Goal: Task Accomplishment & Management: Complete application form

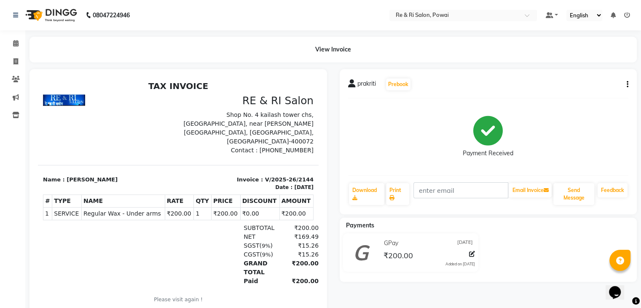
select select "service"
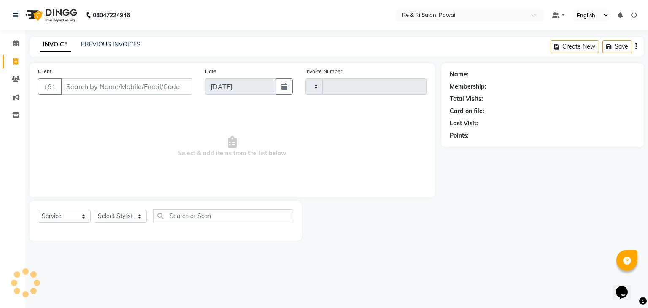
type input "2145"
select select "5364"
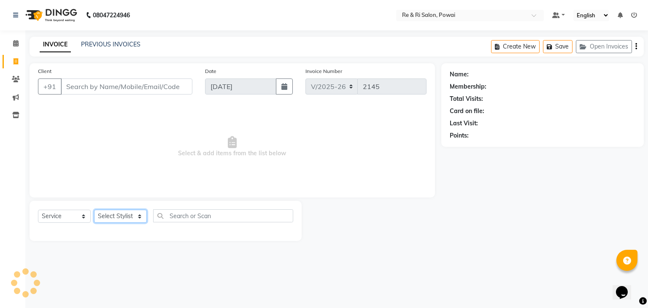
click at [117, 213] on select "Select Stylist [PERSON_NAME] [PERSON_NAME] Ayesha Danish Poonam [PERSON_NAME]" at bounding box center [120, 216] width 53 height 13
click at [420, 243] on main "INVOICE PREVIOUS INVOICES Create New Save Open Invoices Client +91 Date [DATE] …" at bounding box center [336, 145] width 622 height 217
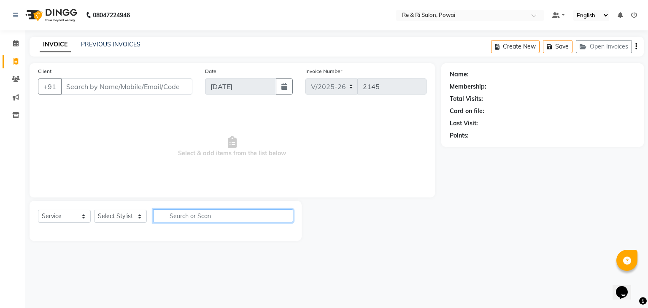
click at [224, 215] on input "text" at bounding box center [223, 215] width 140 height 13
type input "h"
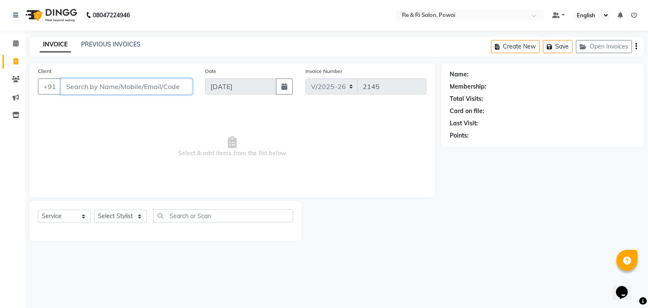
click at [73, 86] on input "Client" at bounding box center [127, 86] width 132 height 16
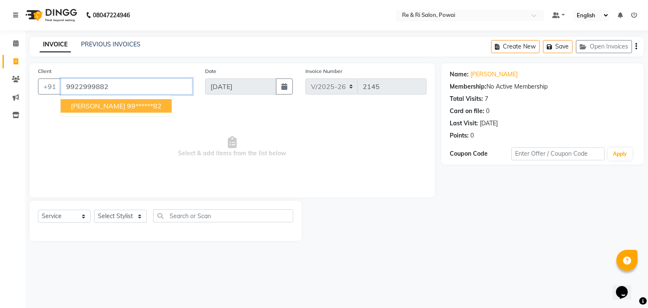
click at [139, 88] on input "9922999882" at bounding box center [127, 86] width 132 height 16
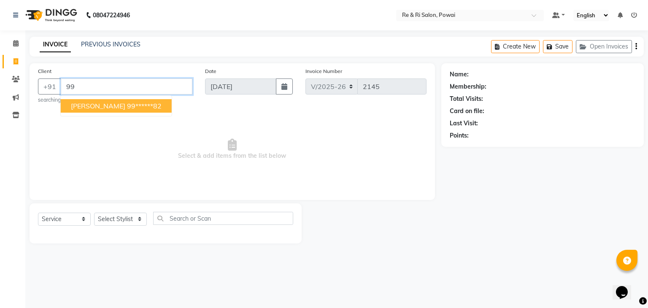
type input "9"
click at [87, 104] on span "[PERSON_NAME]" at bounding box center [98, 106] width 54 height 8
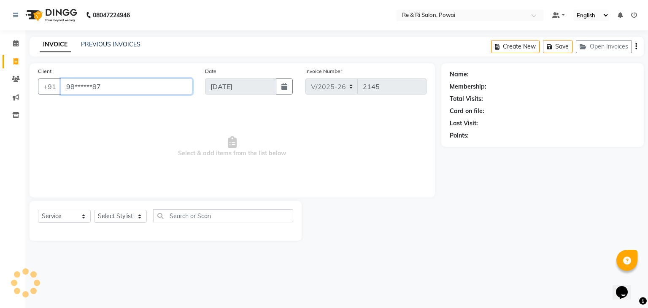
type input "98******87"
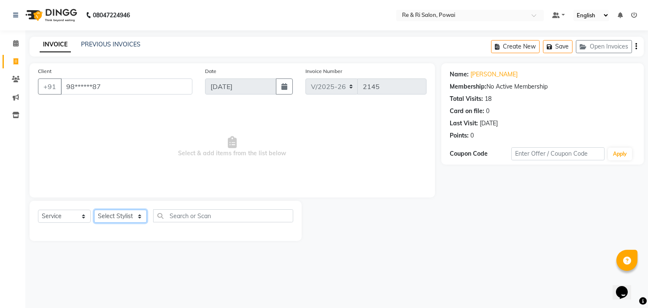
click at [141, 216] on select "Select Stylist [PERSON_NAME] [PERSON_NAME] Ayesha Danish Poonam [PERSON_NAME]" at bounding box center [120, 216] width 53 height 13
select select "63988"
click at [94, 210] on select "Select Stylist [PERSON_NAME] [PERSON_NAME] Ayesha Danish Poonam [PERSON_NAME]" at bounding box center [120, 216] width 53 height 13
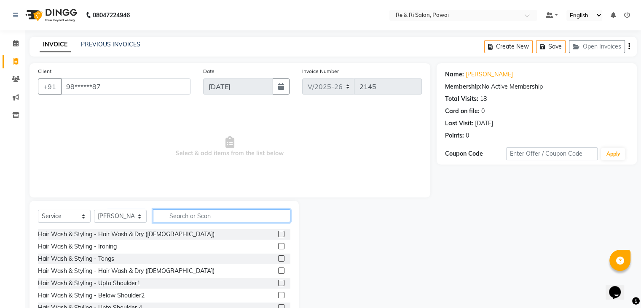
click at [192, 219] on input "text" at bounding box center [221, 215] width 137 height 13
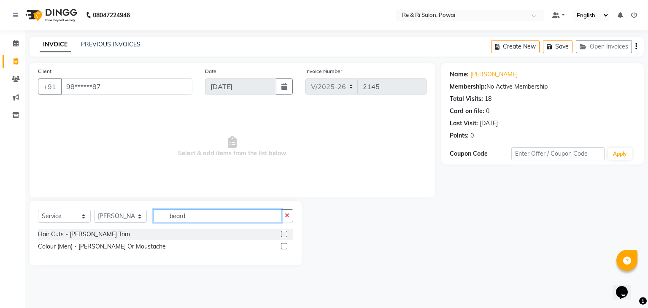
type input "beard"
click at [284, 233] on label at bounding box center [284, 234] width 6 height 6
click at [284, 233] on input "checkbox" at bounding box center [283, 234] width 5 height 5
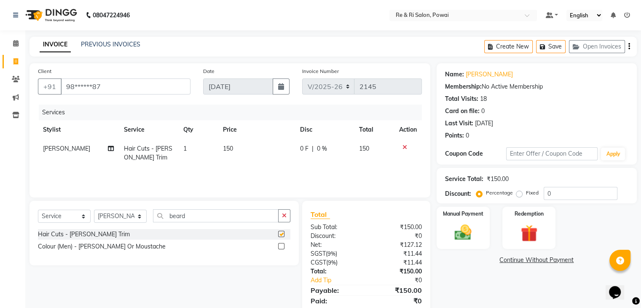
checkbox input "false"
click at [474, 224] on img at bounding box center [463, 233] width 28 height 20
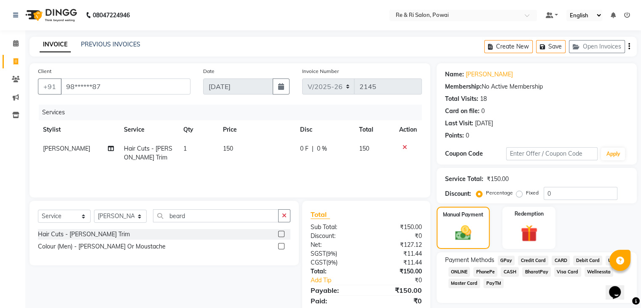
scroll to position [30, 0]
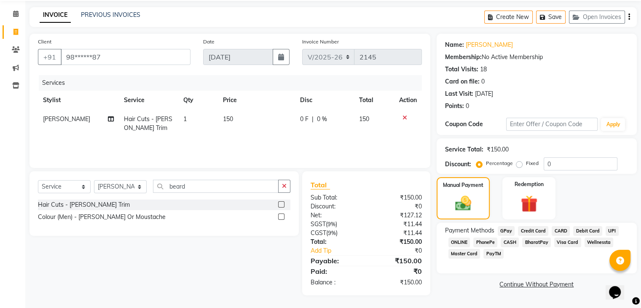
click at [504, 234] on span "GPay" at bounding box center [506, 231] width 17 height 10
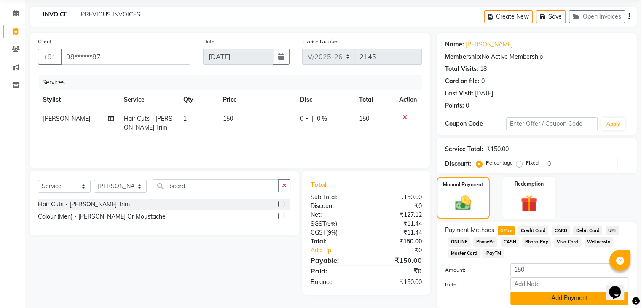
click at [543, 301] on button "Add Payment" at bounding box center [570, 297] width 118 height 13
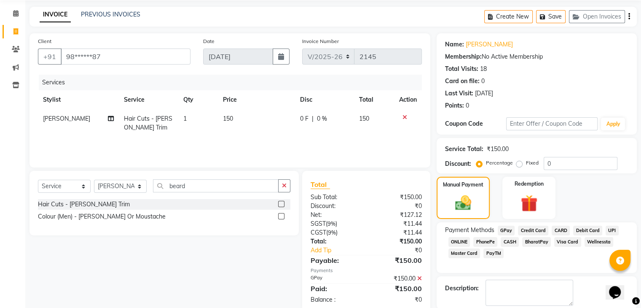
click at [506, 230] on span "GPay" at bounding box center [506, 231] width 17 height 10
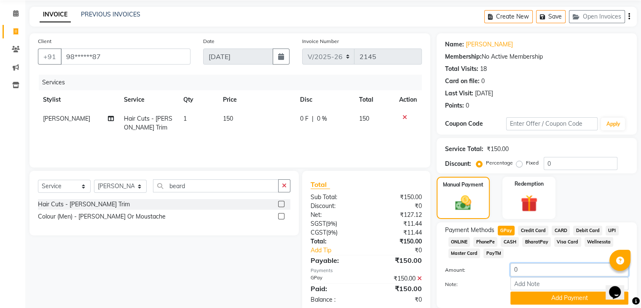
click at [521, 274] on input "0" at bounding box center [570, 269] width 118 height 13
click at [518, 269] on input "0150" at bounding box center [570, 269] width 118 height 13
drag, startPoint x: 537, startPoint y: 272, endPoint x: 549, endPoint y: 294, distance: 24.5
click at [549, 294] on div "Amount: 150 Note: Add Payment" at bounding box center [536, 283] width 183 height 41
type input "150"
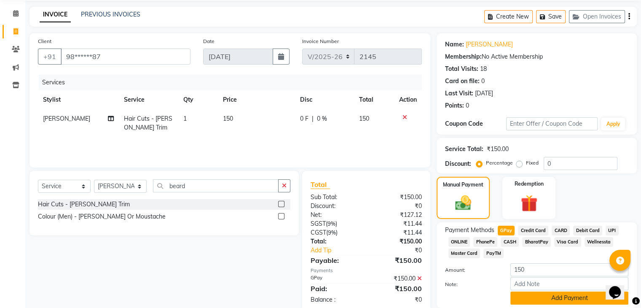
click at [549, 294] on button "Add Payment" at bounding box center [570, 297] width 118 height 13
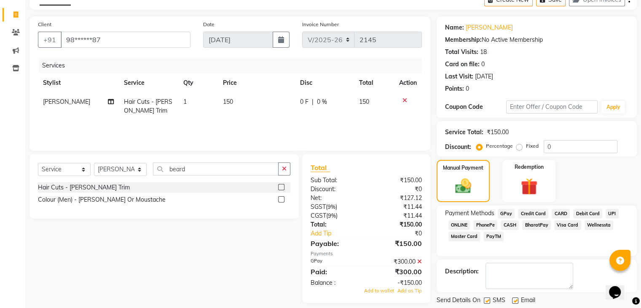
scroll to position [72, 0]
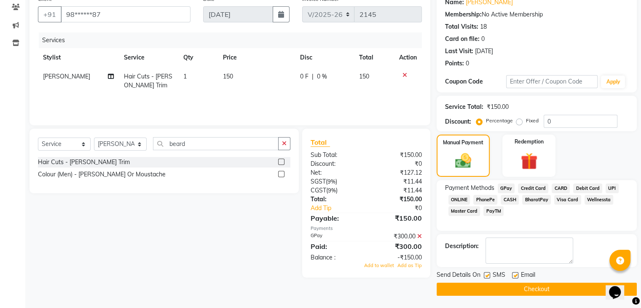
click at [407, 75] on div at bounding box center [408, 75] width 18 height 6
click at [403, 75] on icon at bounding box center [405, 75] width 5 height 6
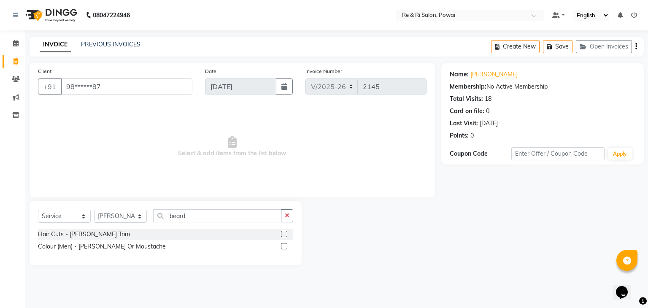
click at [286, 233] on label at bounding box center [284, 234] width 6 height 6
click at [286, 233] on input "checkbox" at bounding box center [283, 234] width 5 height 5
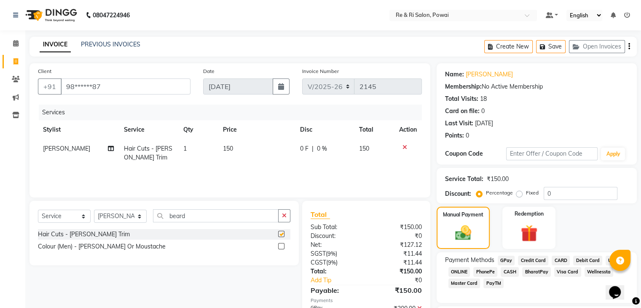
checkbox input "false"
click at [507, 257] on span "GPay" at bounding box center [506, 261] width 17 height 10
click at [573, 299] on input "0" at bounding box center [570, 299] width 118 height 13
type input "0"
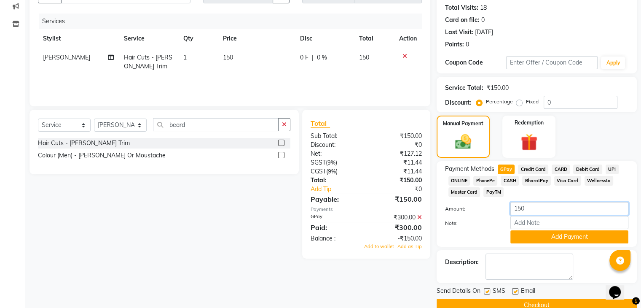
scroll to position [108, 0]
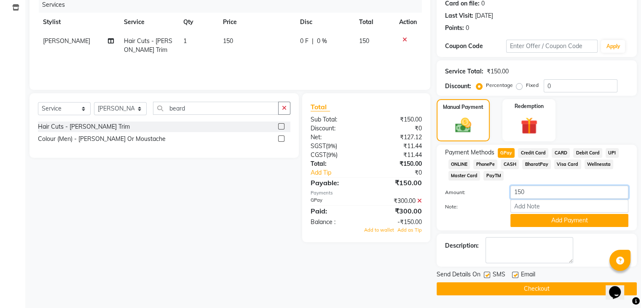
type input "150"
click at [517, 279] on div at bounding box center [514, 276] width 5 height 9
click at [515, 275] on label at bounding box center [515, 275] width 6 height 6
click at [515, 275] on input "checkbox" at bounding box center [514, 274] width 5 height 5
checkbox input "false"
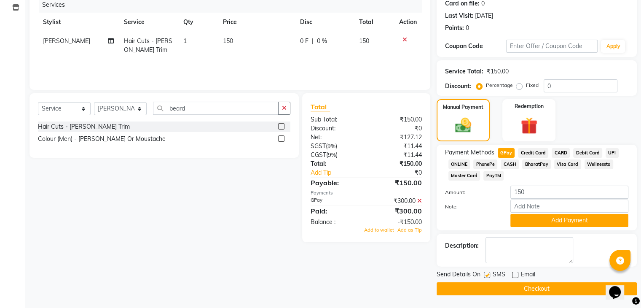
click at [486, 278] on div at bounding box center [486, 276] width 5 height 9
click at [488, 276] on label at bounding box center [487, 275] width 6 height 6
click at [488, 276] on input "checkbox" at bounding box center [486, 274] width 5 height 5
checkbox input "false"
click at [490, 288] on button "Checkout" at bounding box center [537, 288] width 200 height 13
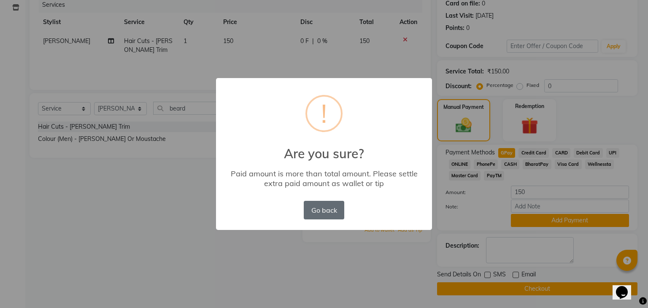
click at [330, 204] on button "Go back" at bounding box center [324, 210] width 40 height 19
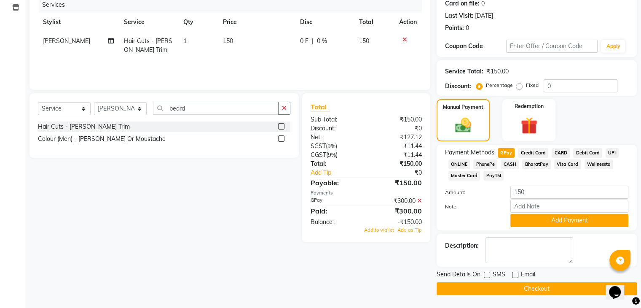
click at [512, 164] on span "CASH" at bounding box center [510, 164] width 18 height 10
type input "0"
click at [527, 192] on input "0" at bounding box center [570, 192] width 118 height 13
type input "150"
click at [557, 218] on button "Add Payment" at bounding box center [570, 220] width 118 height 13
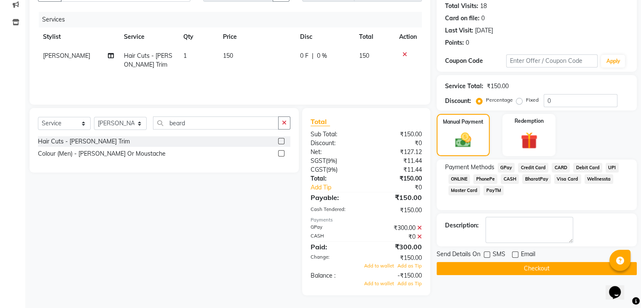
scroll to position [93, 0]
click at [406, 51] on icon at bounding box center [405, 54] width 5 height 6
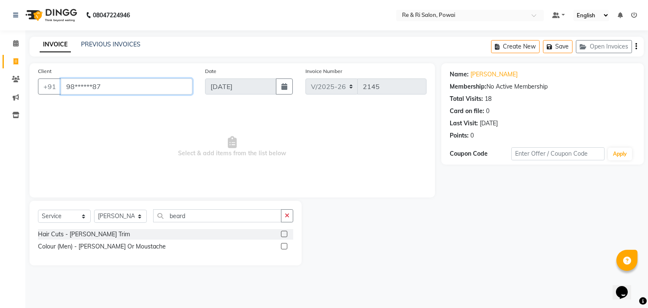
click at [133, 90] on input "98******87" at bounding box center [127, 86] width 132 height 16
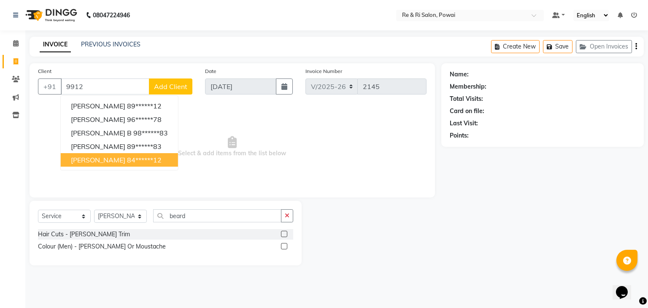
click at [180, 177] on span "Select & add items from the list below" at bounding box center [232, 147] width 388 height 84
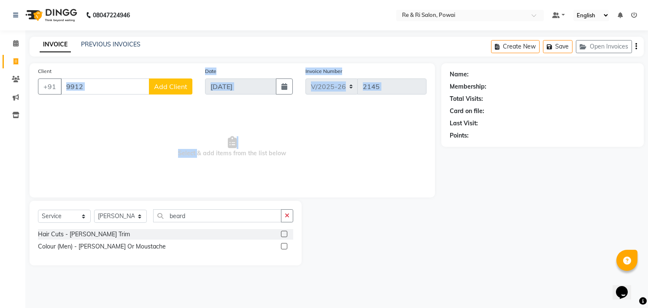
drag, startPoint x: 180, startPoint y: 177, endPoint x: 110, endPoint y: 87, distance: 113.9
click at [110, 87] on div "Client +91 9912 Add Client Date [DATE] Invoice Number V/2025 V/[PHONE_NUMBER] S…" at bounding box center [232, 130] width 405 height 134
click at [110, 87] on input "9912" at bounding box center [105, 86] width 89 height 16
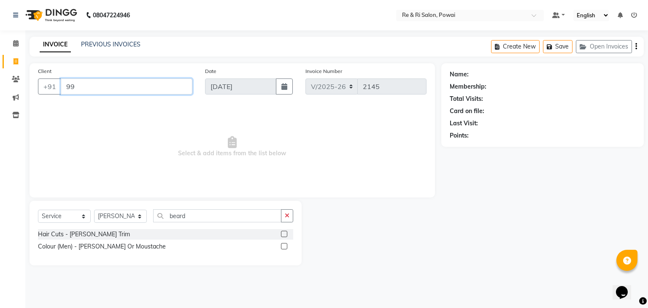
type input "9"
click at [110, 87] on input "Client" at bounding box center [127, 86] width 132 height 16
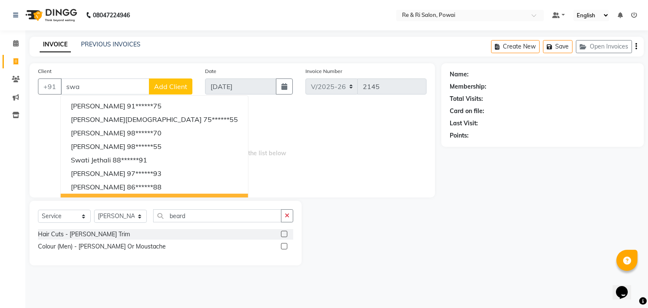
click at [168, 198] on div "Client +91 [PERSON_NAME] 91******75 [PERSON_NAME] 75******55 [PERSON_NAME] 98**…" at bounding box center [232, 164] width 418 height 202
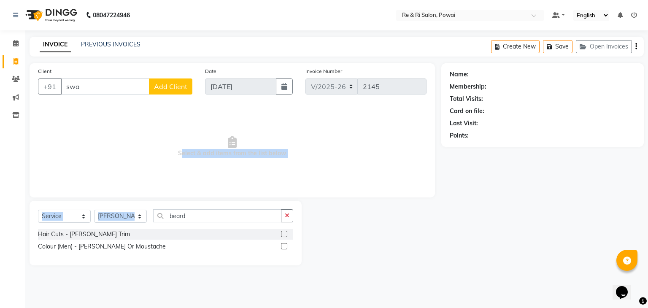
drag, startPoint x: 168, startPoint y: 198, endPoint x: 159, endPoint y: 170, distance: 28.7
click at [159, 170] on div "Client +91 swa Add Client Date [DATE] Invoice Number V/2025 V/[PHONE_NUMBER] Se…" at bounding box center [232, 164] width 418 height 202
click at [159, 170] on span "Select & add items from the list below" at bounding box center [232, 147] width 388 height 84
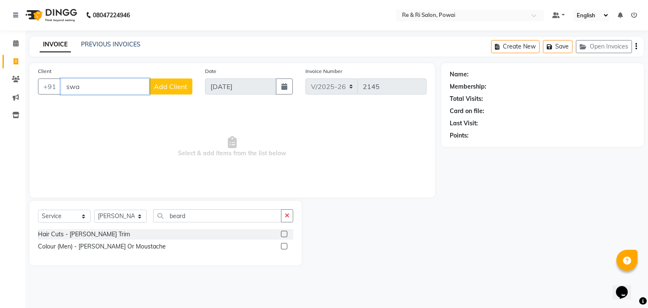
click at [84, 86] on input "swa" at bounding box center [105, 86] width 89 height 16
type input "s"
click at [84, 86] on input "Client" at bounding box center [127, 86] width 132 height 16
type input "swa"
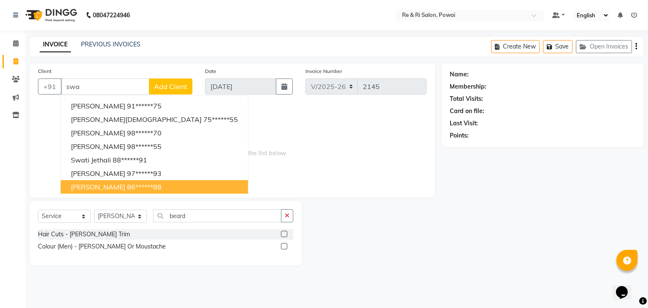
click at [180, 195] on div "Client +91 [PERSON_NAME] 91******75 [PERSON_NAME] 75******55 [PERSON_NAME] 98**…" at bounding box center [232, 130] width 405 height 134
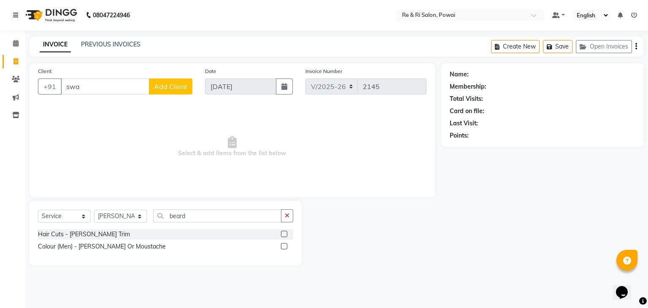
click at [119, 95] on div "Client +91 swa Add Client" at bounding box center [115, 84] width 167 height 35
click at [118, 88] on input "swa" at bounding box center [105, 86] width 89 height 16
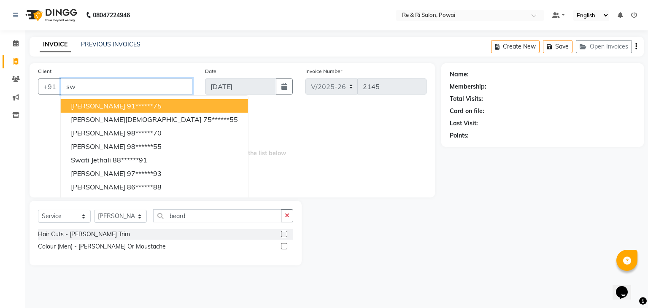
type input "s"
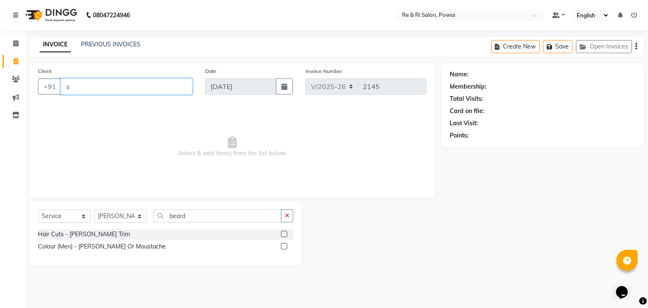
click at [91, 83] on input "s" at bounding box center [127, 86] width 132 height 16
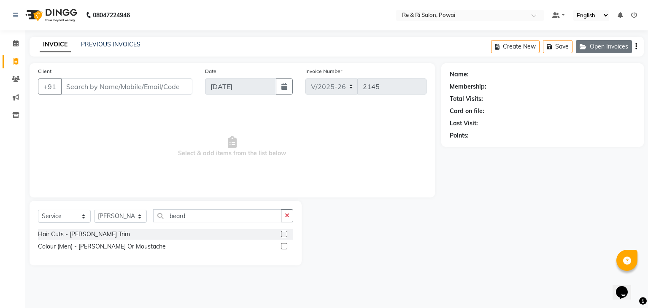
click at [609, 46] on button "Open Invoices" at bounding box center [604, 46] width 56 height 13
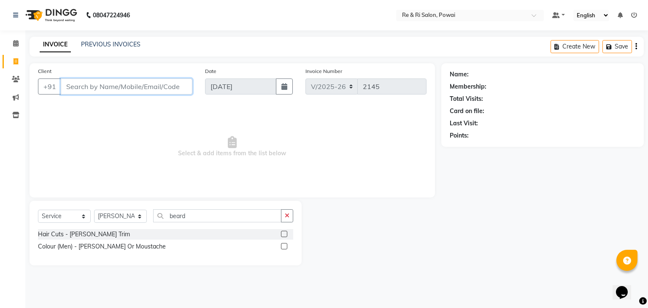
click at [81, 86] on input "Client" at bounding box center [127, 86] width 132 height 16
click at [283, 233] on label at bounding box center [284, 234] width 6 height 6
click at [283, 233] on input "checkbox" at bounding box center [283, 234] width 5 height 5
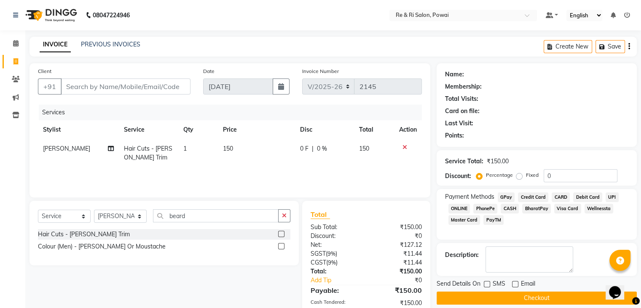
click at [510, 208] on span "CASH" at bounding box center [510, 209] width 18 height 10
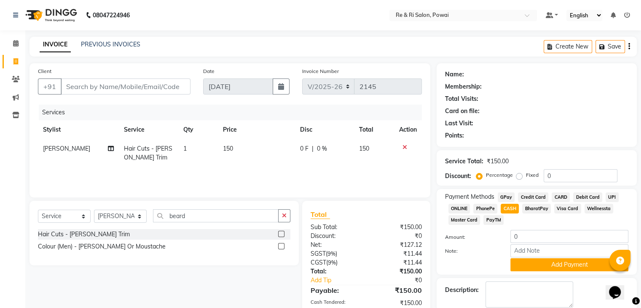
click at [510, 208] on span "CASH" at bounding box center [510, 209] width 18 height 10
click at [86, 87] on input "Client" at bounding box center [126, 86] width 130 height 16
click at [403, 149] on icon at bounding box center [405, 147] width 5 height 6
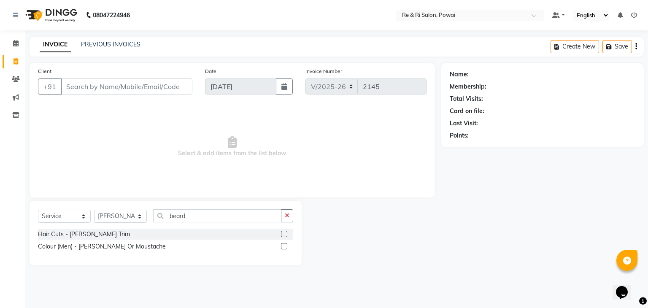
click at [286, 234] on label at bounding box center [284, 234] width 6 height 6
click at [286, 234] on input "checkbox" at bounding box center [283, 234] width 5 height 5
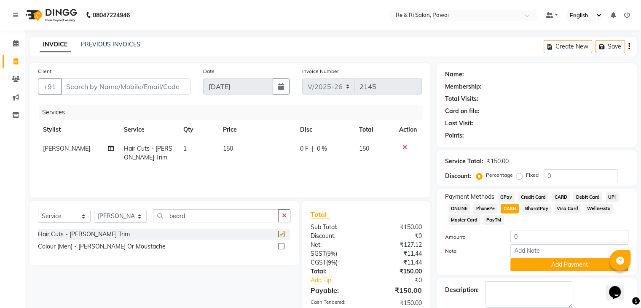
checkbox input "false"
click at [535, 238] on input "0" at bounding box center [570, 236] width 118 height 13
type input "150"
click at [553, 257] on div at bounding box center [569, 250] width 131 height 13
click at [556, 264] on button "Add Payment" at bounding box center [570, 264] width 118 height 13
